Goal: Task Accomplishment & Management: Manage account settings

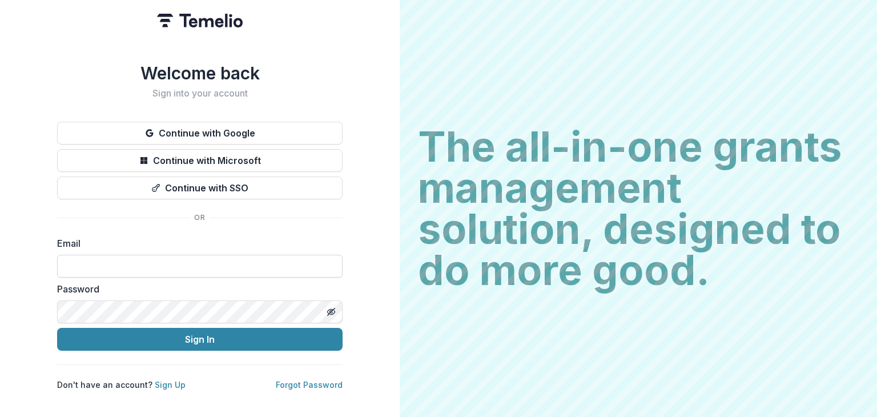
click at [138, 260] on input at bounding box center [199, 266] width 285 height 23
click at [57, 255] on div at bounding box center [57, 255] width 0 height 0
click at [372, 212] on div "Welcome back Sign into your account Continue with Google Continue with Microsof…" at bounding box center [200, 208] width 400 height 417
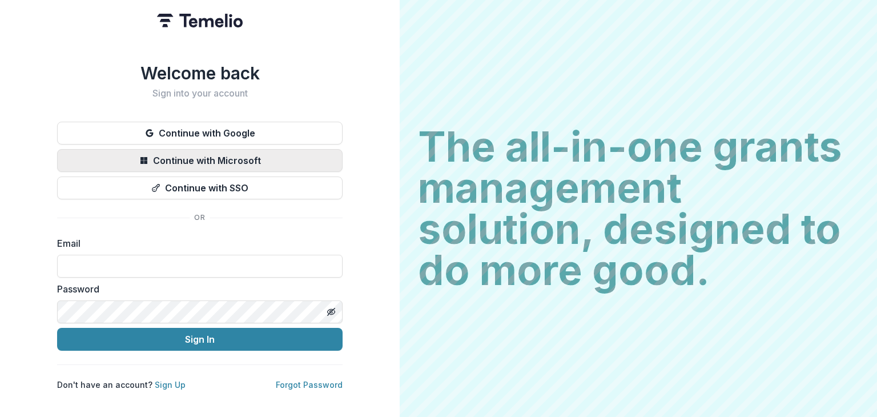
click at [236, 154] on button "Continue with Microsoft" at bounding box center [199, 160] width 285 height 23
click at [233, 149] on button "Continue with Microsoft" at bounding box center [199, 160] width 285 height 23
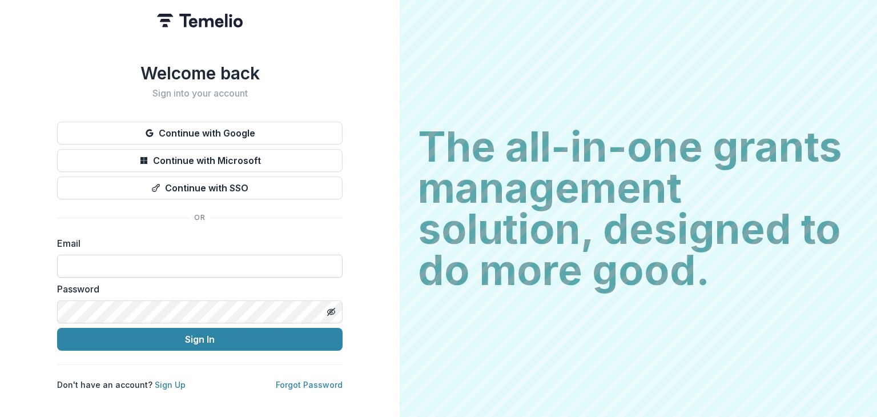
click at [155, 266] on input at bounding box center [199, 266] width 285 height 23
click at [317, 380] on link "Forgot Password" at bounding box center [309, 385] width 67 height 10
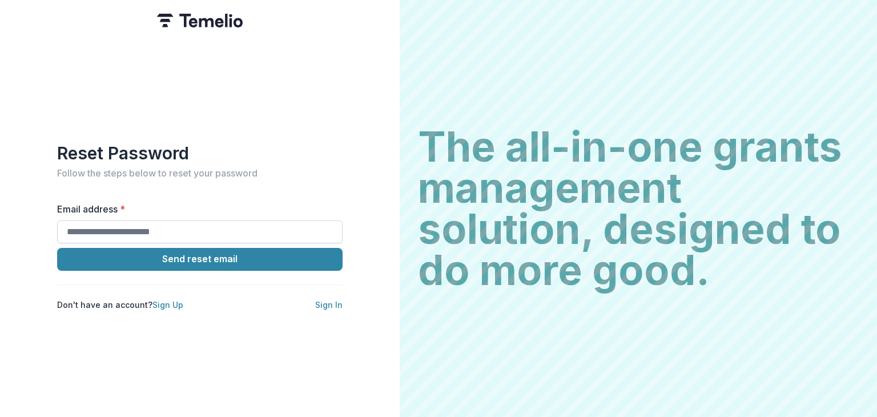
click at [159, 230] on input "Email address *" at bounding box center [199, 231] width 285 height 23
type input "**********"
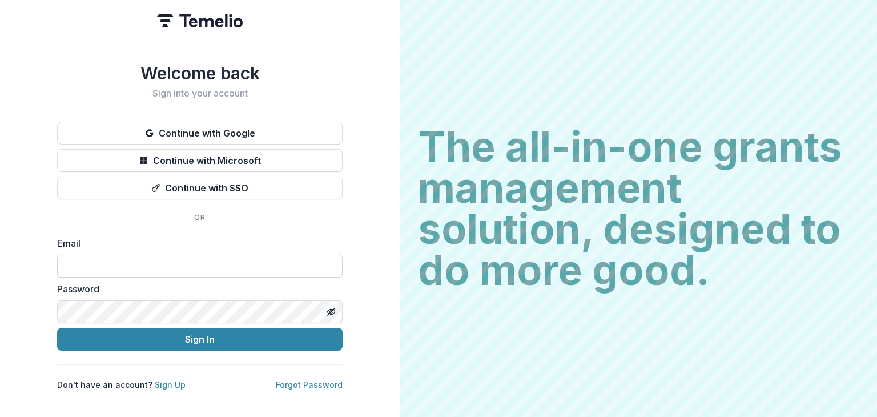
click at [206, 263] on input at bounding box center [199, 266] width 285 height 23
click at [57, 255] on div at bounding box center [57, 255] width 0 height 0
type input "*"
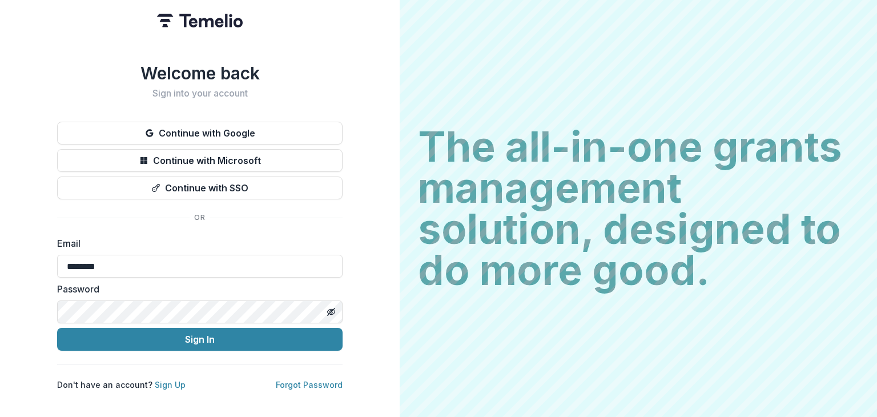
type input "********"
